Goal: Task Accomplishment & Management: Manage account settings

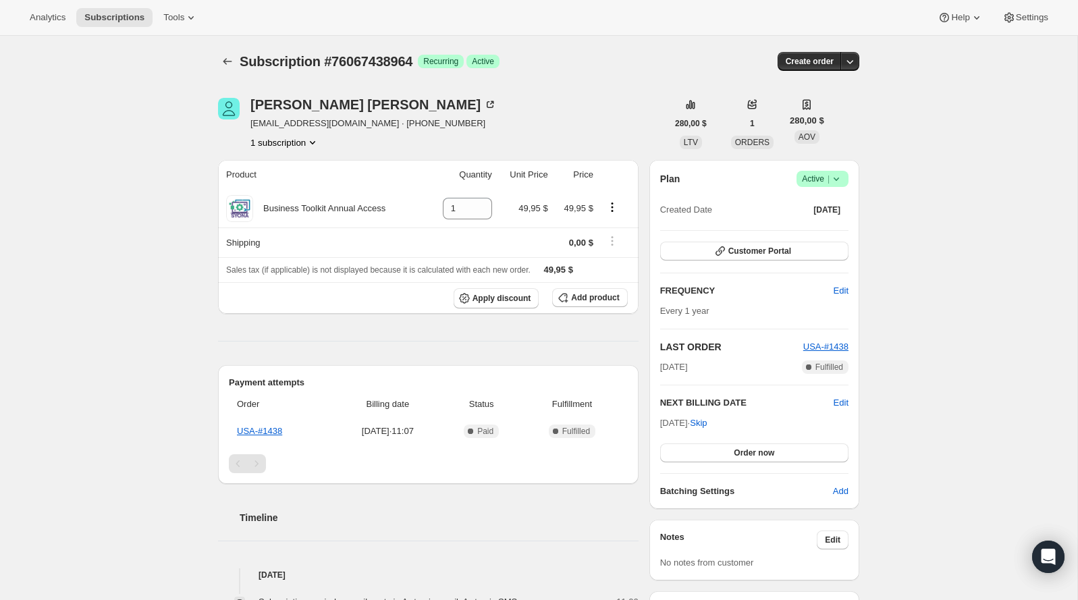
click at [838, 177] on icon at bounding box center [835, 178] width 13 height 13
click at [823, 223] on span "Cancel subscription" at bounding box center [817, 228] width 76 height 10
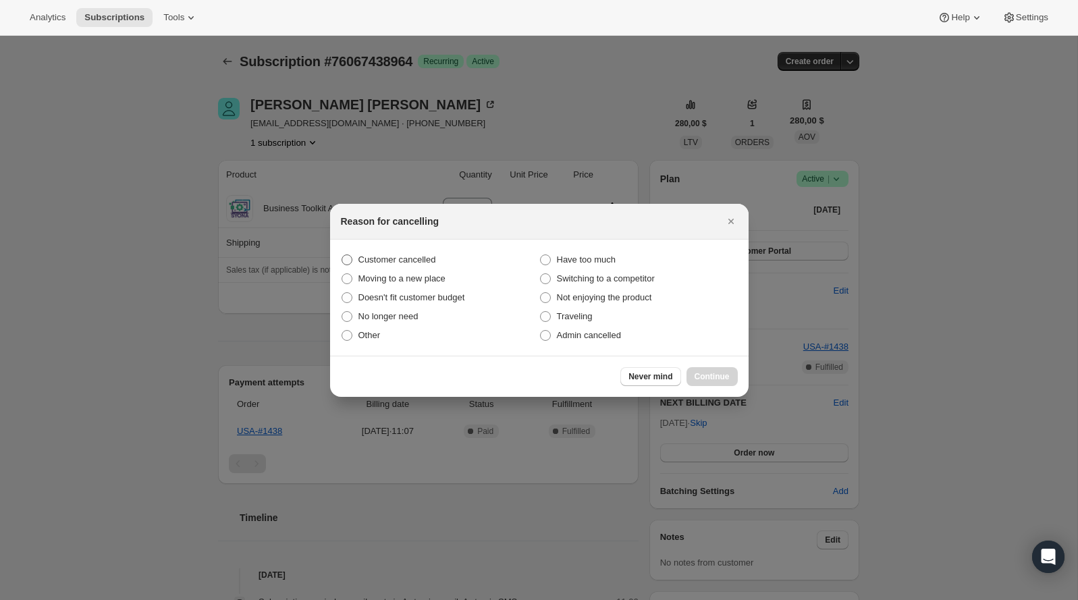
click at [436, 256] on span "Customer cancelled" at bounding box center [397, 259] width 78 height 10
click at [342, 255] on input "Customer cancelled" at bounding box center [341, 254] width 1 height 1
radio input "true"
click at [706, 379] on span "Continue" at bounding box center [711, 376] width 35 height 11
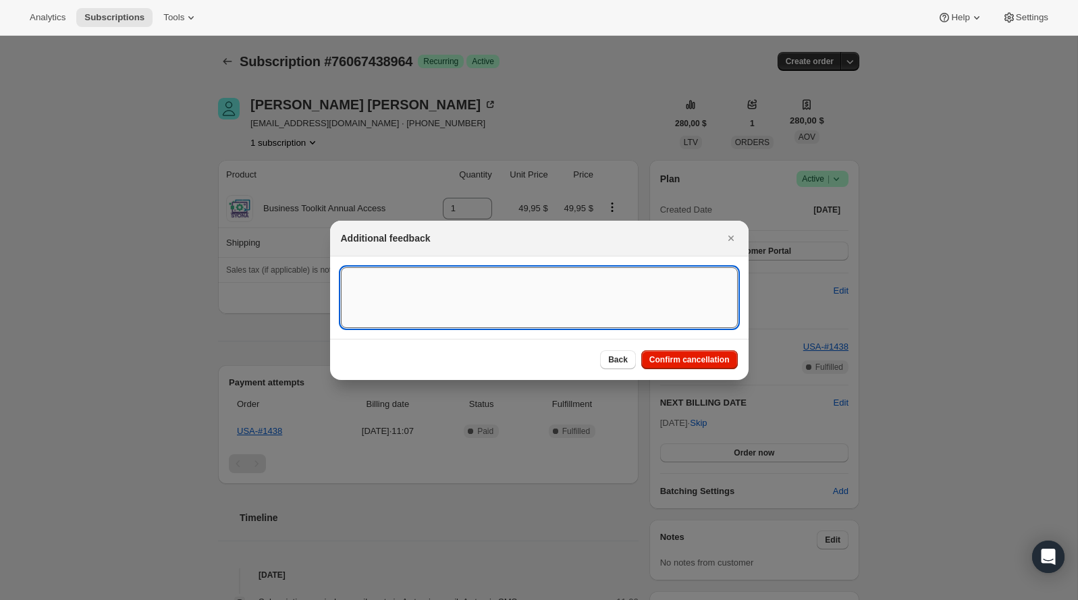
click at [468, 299] on textarea ":rb5:" at bounding box center [539, 297] width 397 height 61
type textarea "Customer canceled BA agreement"
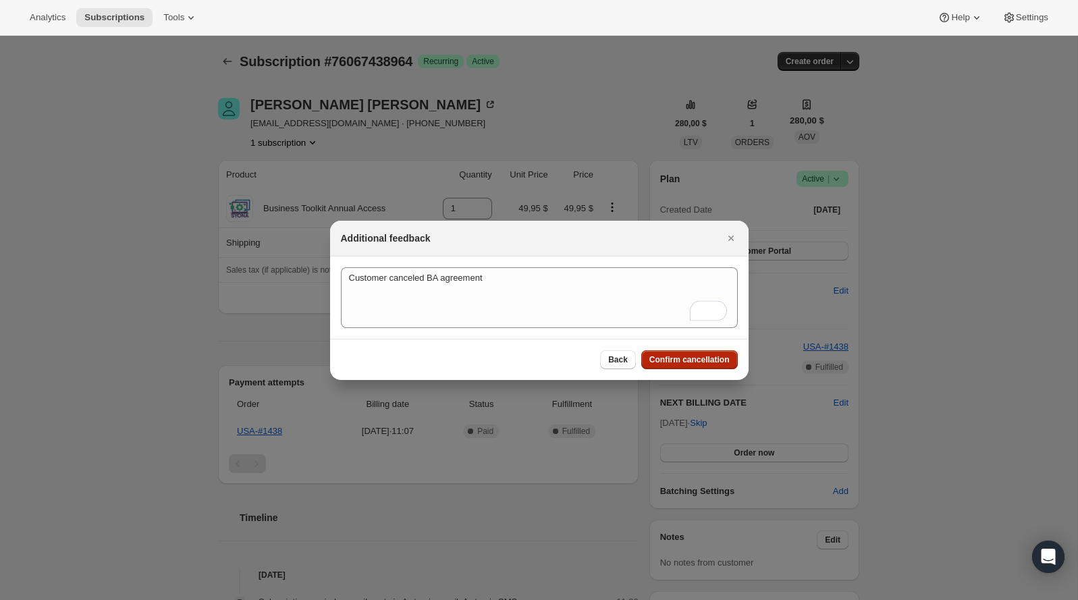
click at [675, 362] on span "Confirm cancellation" at bounding box center [689, 359] width 80 height 11
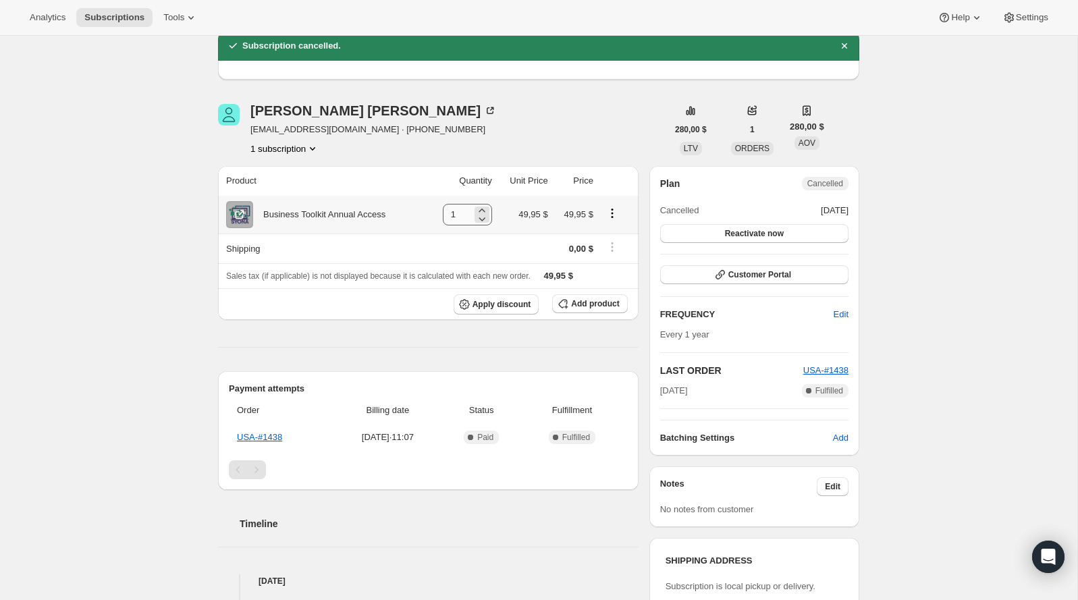
scroll to position [59, 0]
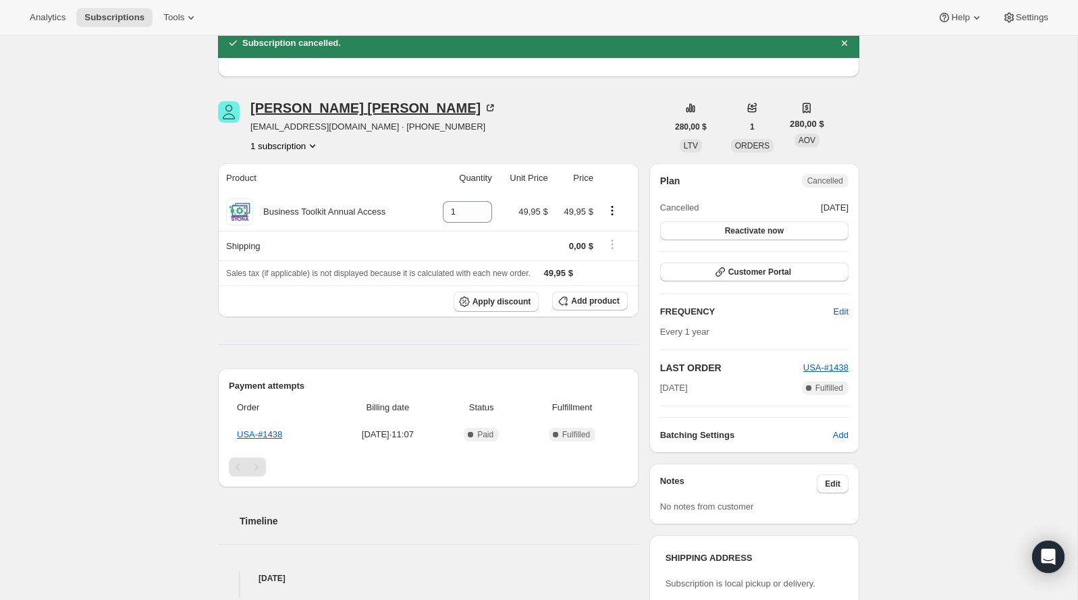
click at [333, 109] on div "[PERSON_NAME]" at bounding box center [373, 107] width 246 height 13
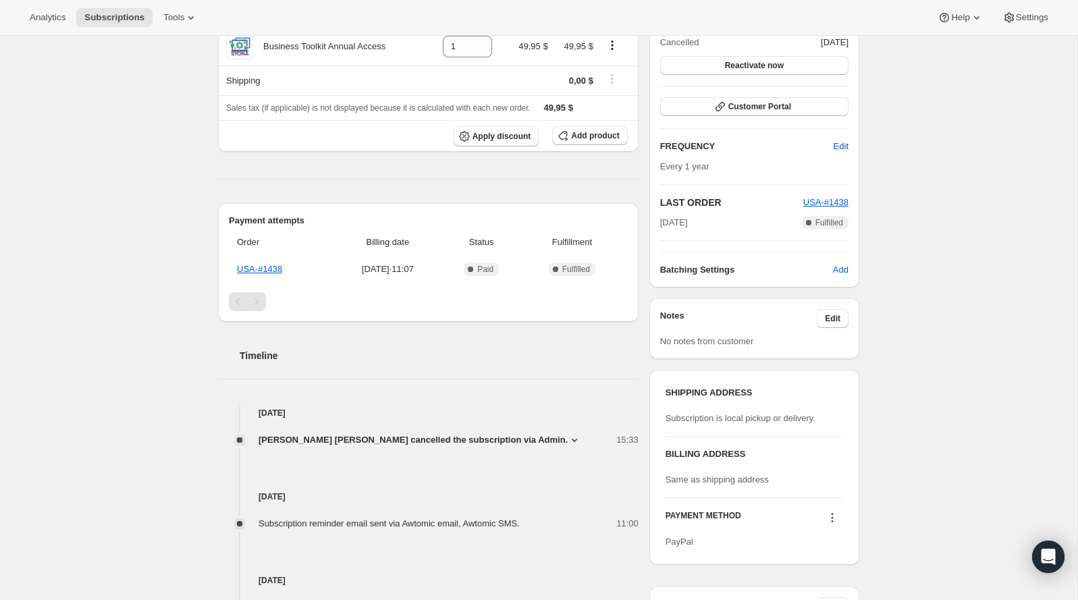
scroll to position [223, 0]
